Goal: Task Accomplishment & Management: Manage account settings

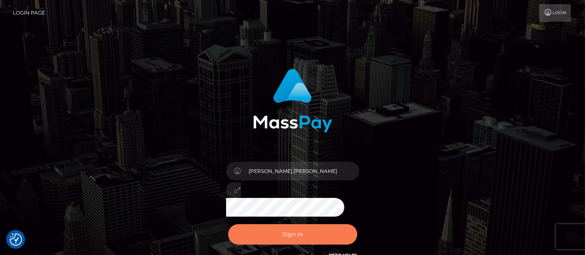
click at [293, 233] on button "Sign in" at bounding box center [292, 234] width 129 height 20
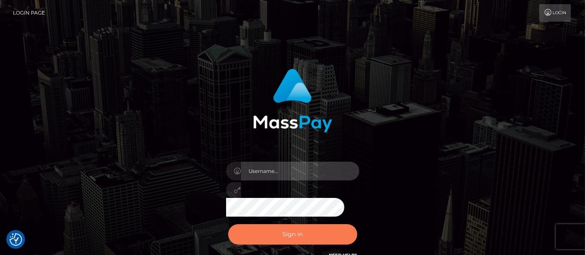
type input "[PERSON_NAME].[PERSON_NAME]"
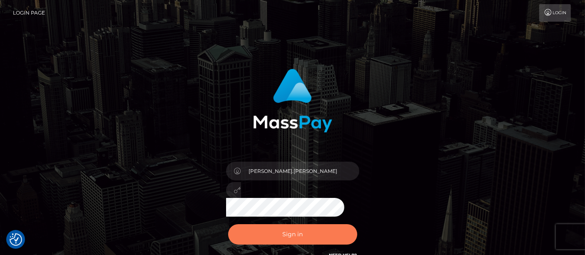
click at [291, 235] on button "Sign in" at bounding box center [292, 234] width 129 height 20
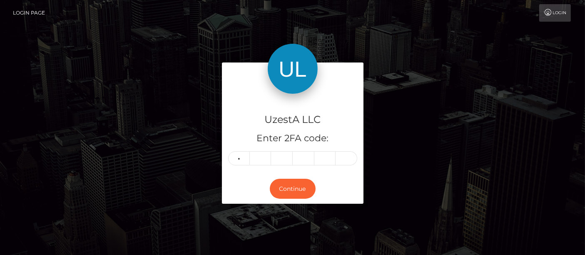
type input "1"
type input "3"
type input "7"
type input "0"
type input "5"
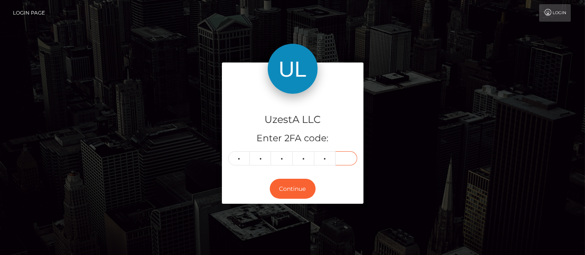
type input "2"
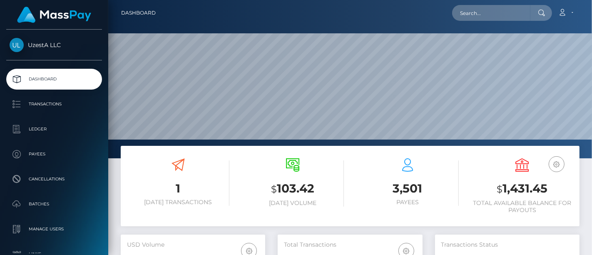
scroll to position [147, 144]
